Goal: Book appointment/travel/reservation

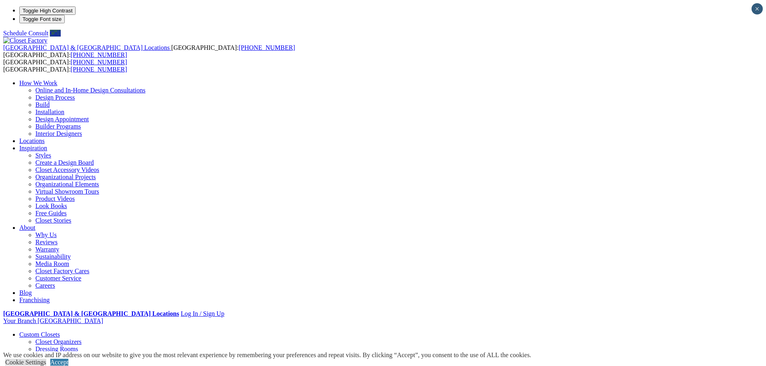
click at [79, 360] on link "Reach-in Closets" at bounding box center [57, 363] width 44 height 7
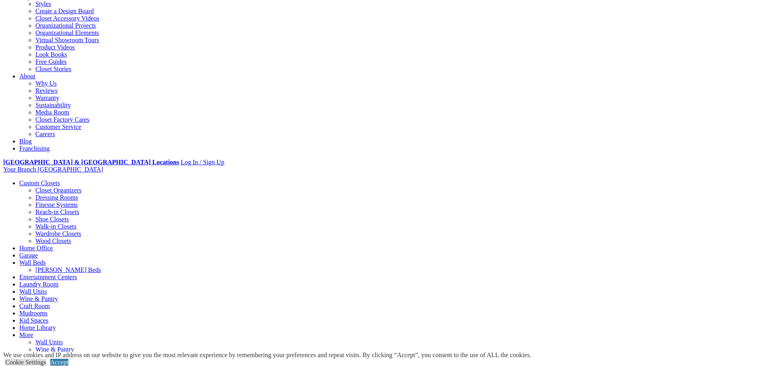
scroll to position [154, 0]
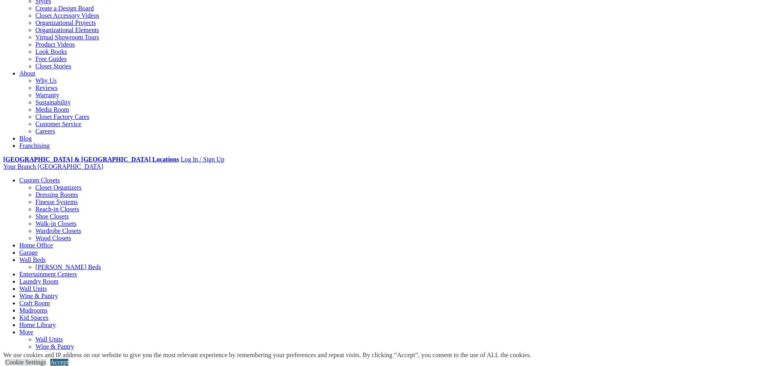
click at [68, 359] on link "Accept" at bounding box center [59, 362] width 18 height 7
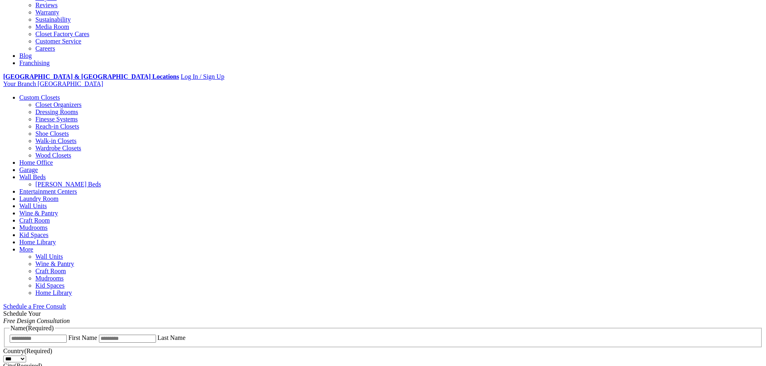
scroll to position [238, 0]
click at [66, 303] on span "Schedule a Free Consult (opens a dropdown menu)" at bounding box center [66, 306] width 0 height 7
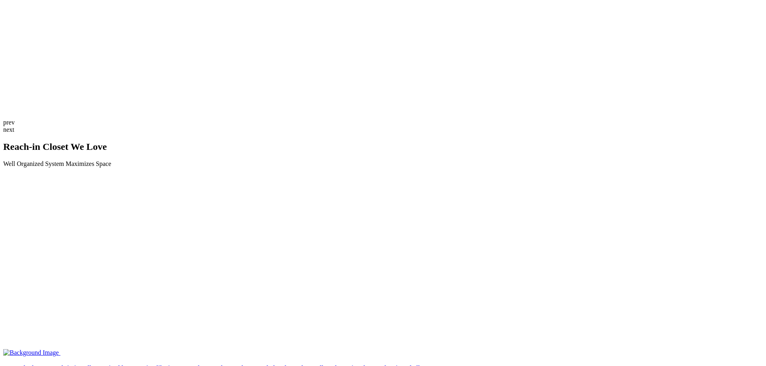
scroll to position [1829, 0]
